Goal: Check status

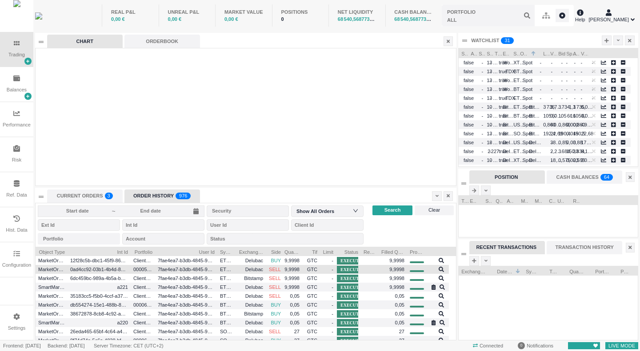
scroll to position [93, 420]
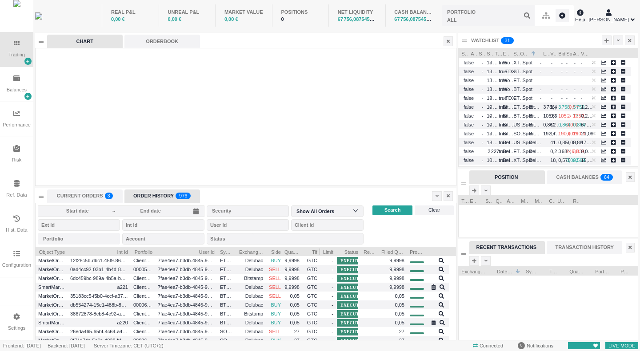
drag, startPoint x: 302, startPoint y: 251, endPoint x: 317, endPoint y: 252, distance: 14.7
click at [317, 252] on div "Tif" at bounding box center [311, 251] width 18 height 9
click at [361, 251] on div "Reason" at bounding box center [370, 251] width 18 height 9
click at [437, 196] on icon at bounding box center [436, 196] width 3 height 2
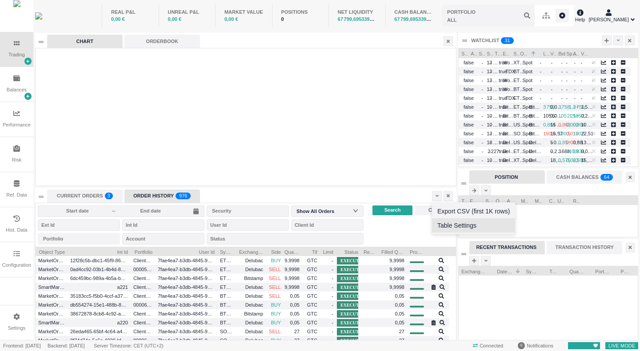
click at [447, 224] on li "Table Settings" at bounding box center [473, 226] width 83 height 14
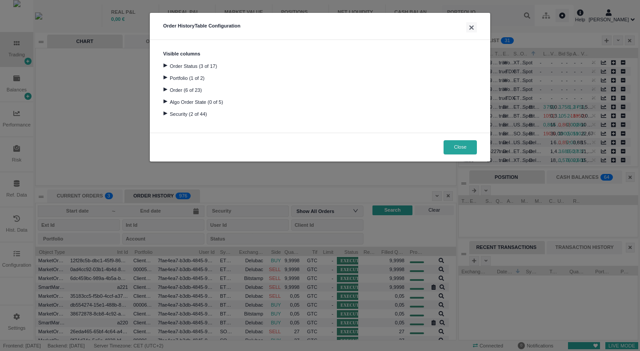
click at [163, 89] on div at bounding box center [165, 90] width 12 height 4
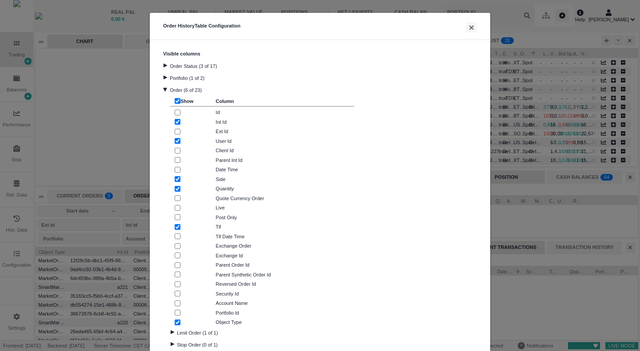
click at [175, 119] on input "checkbox" at bounding box center [178, 122] width 6 height 6
checkbox input "false"
click at [175, 140] on input "checkbox" at bounding box center [178, 141] width 6 height 6
checkbox input "false"
click at [175, 226] on input "checkbox" at bounding box center [178, 227] width 6 height 6
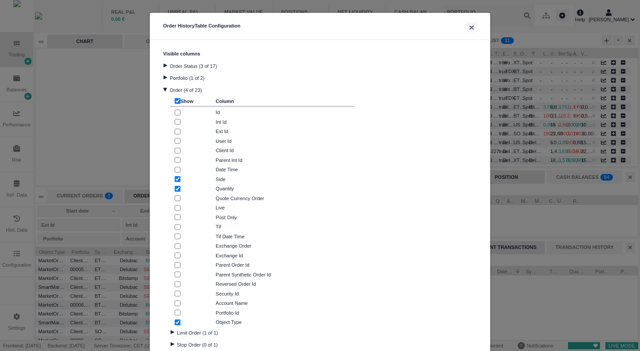
checkbox input "false"
click at [470, 26] on button "×" at bounding box center [471, 27] width 11 height 10
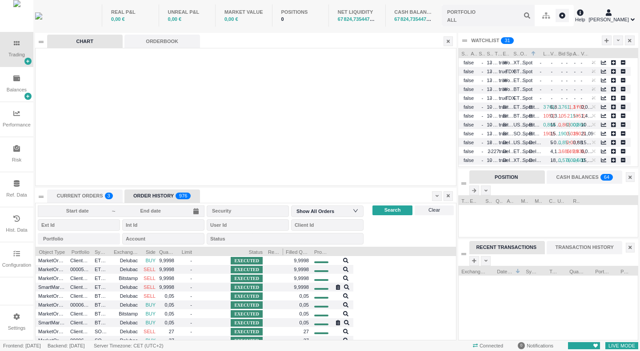
drag, startPoint x: 219, startPoint y: 252, endPoint x: 265, endPoint y: 251, distance: 45.8
click at [265, 251] on div at bounding box center [265, 251] width 4 height 9
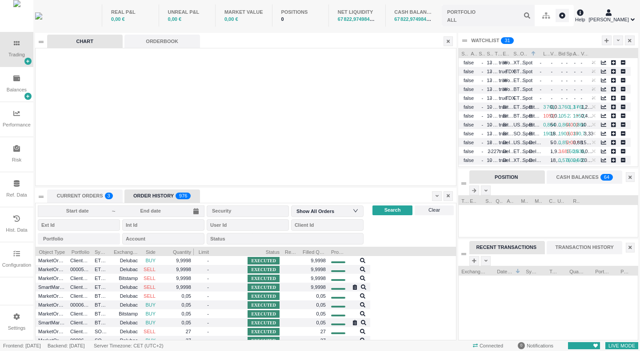
drag, startPoint x: 176, startPoint y: 252, endPoint x: 193, endPoint y: 253, distance: 16.9
click at [193, 253] on div at bounding box center [194, 251] width 4 height 9
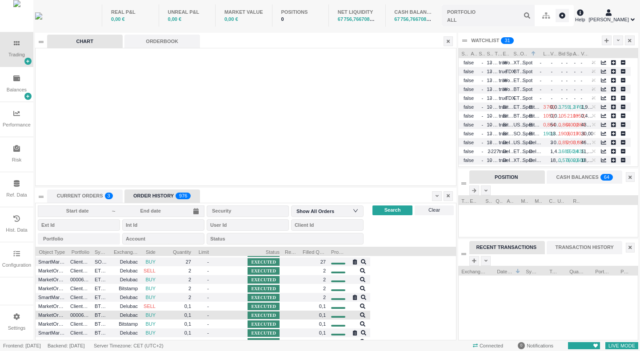
scroll to position [97, 0]
click at [89, 251] on div "Portfolio" at bounding box center [80, 251] width 24 height 9
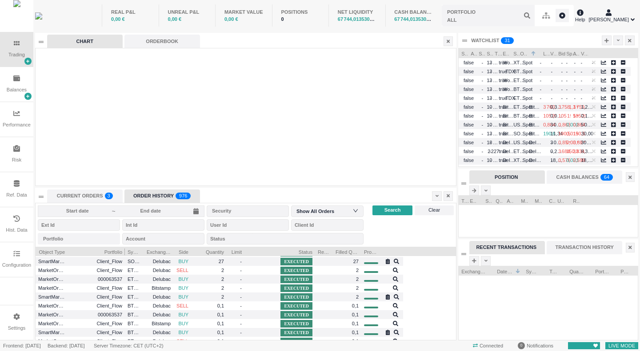
drag, startPoint x: 92, startPoint y: 251, endPoint x: 125, endPoint y: 251, distance: 33.3
click at [125, 251] on div at bounding box center [125, 251] width 4 height 9
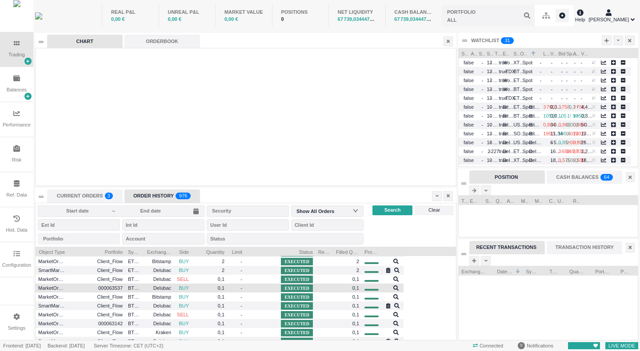
scroll to position [124, 0]
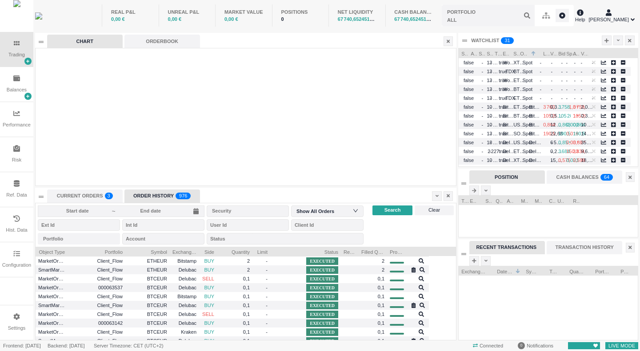
drag, startPoint x: 144, startPoint y: 252, endPoint x: 169, endPoint y: 256, distance: 25.6
click at [169, 256] on div "Object Type Portfolio Symbol Exchange Name Side Quantity Limit Status" at bounding box center [246, 294] width 420 height 94
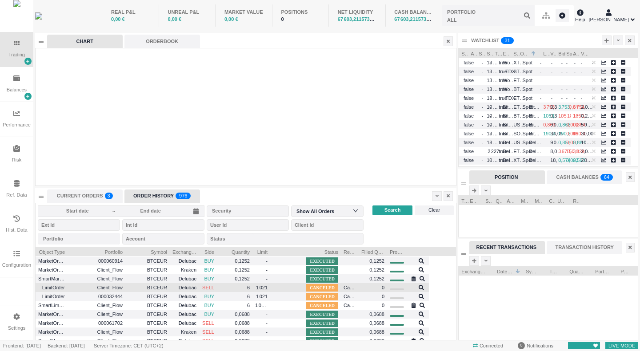
scroll to position [257, 0]
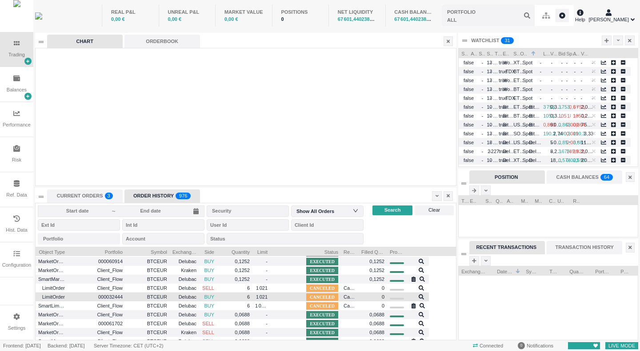
click at [112, 297] on span "000032444" at bounding box center [96, 297] width 52 height 10
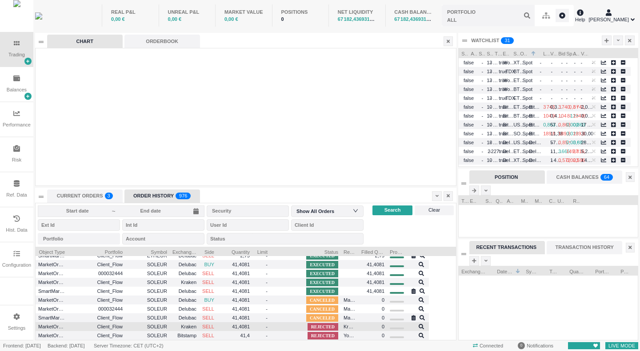
scroll to position [640, 0]
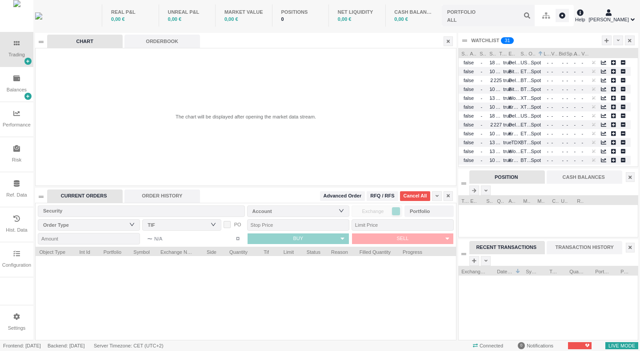
scroll to position [74, 179]
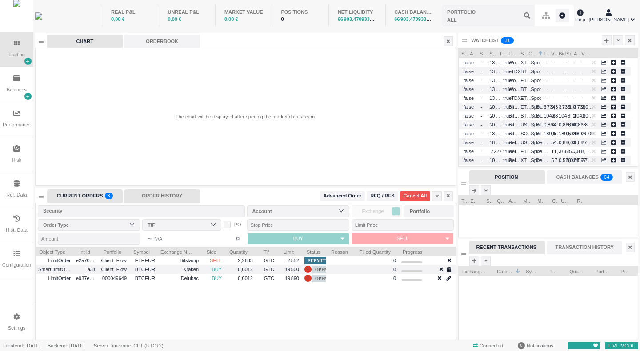
click at [155, 194] on div "ORDER HISTORY" at bounding box center [162, 196] width 76 height 13
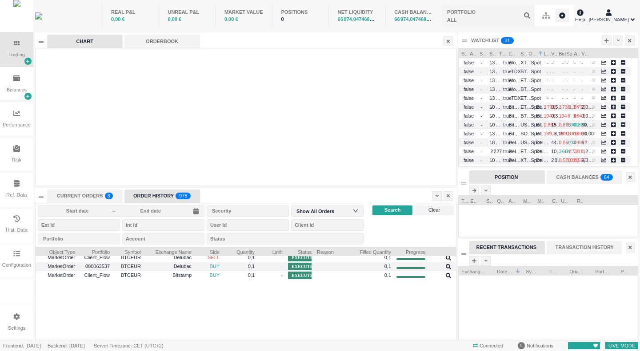
scroll to position [0, 0]
